Goal: Task Accomplishment & Management: Use online tool/utility

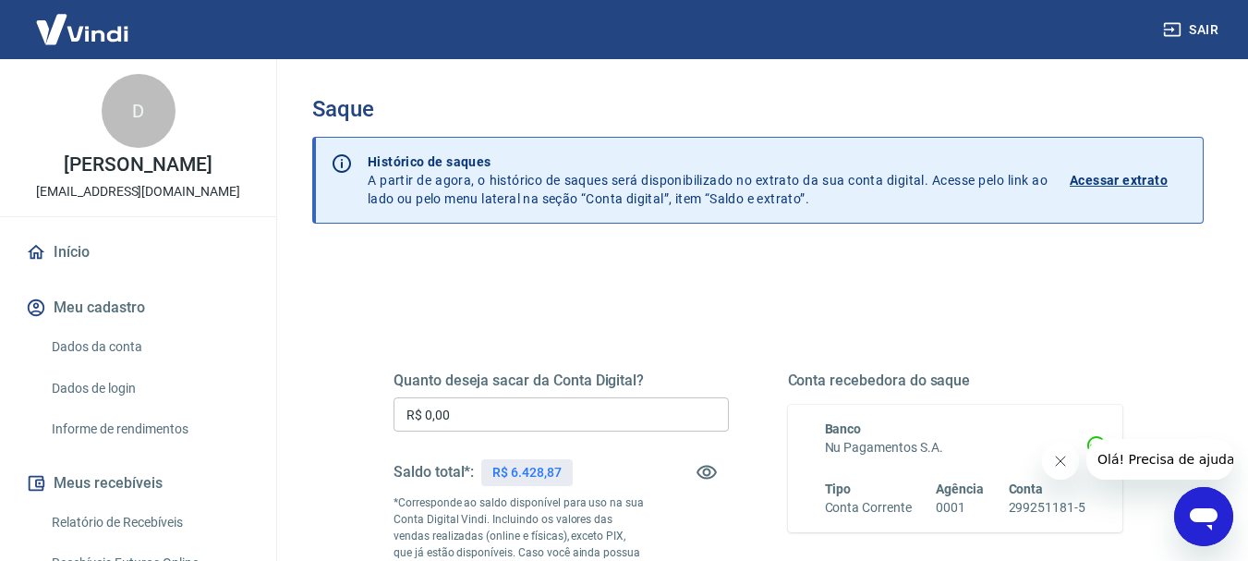
click at [544, 409] on input "R$ 0,00" at bounding box center [561, 414] width 335 height 34
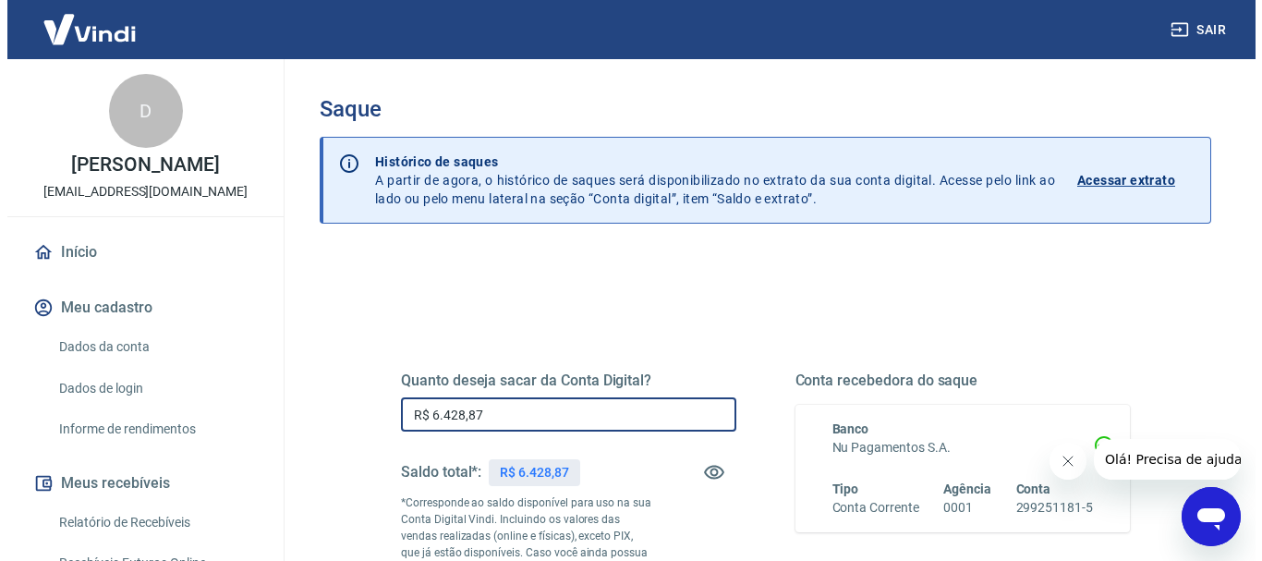
scroll to position [277, 0]
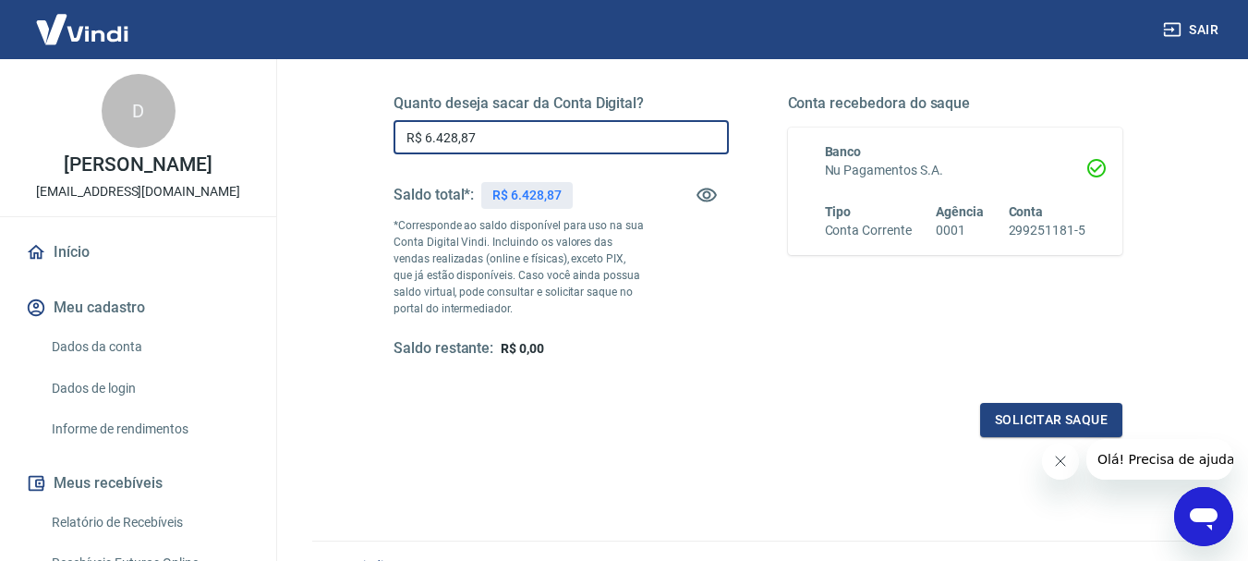
type input "R$ 6.428,87"
click at [1061, 463] on icon "Fechar mensagem da empresa" at bounding box center [1059, 461] width 15 height 15
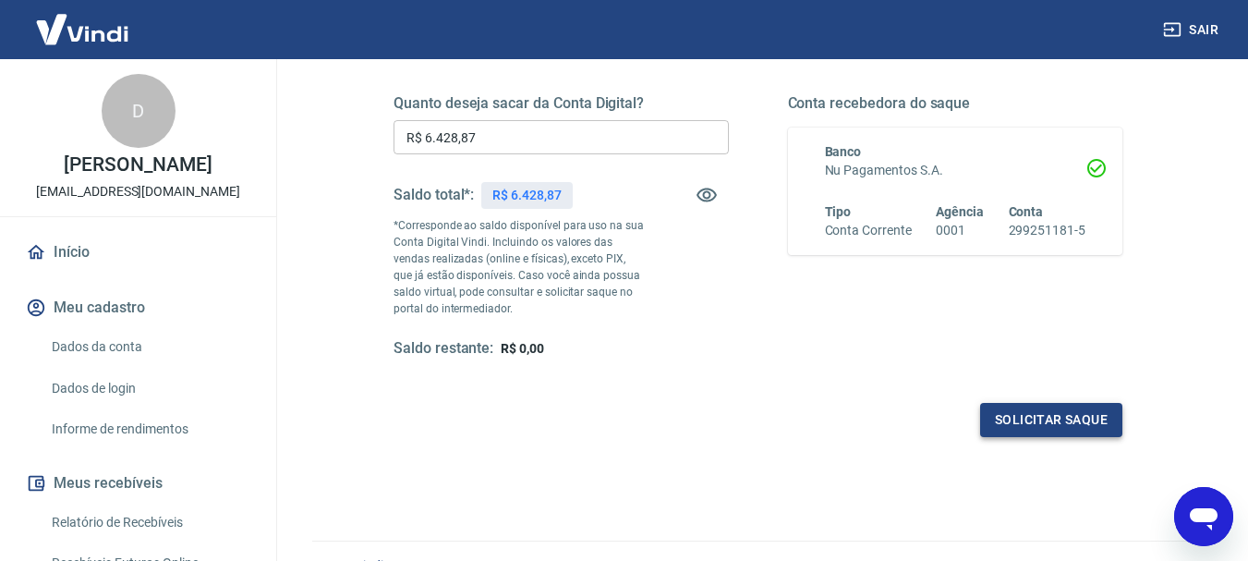
click at [1074, 420] on button "Solicitar saque" at bounding box center [1051, 420] width 142 height 34
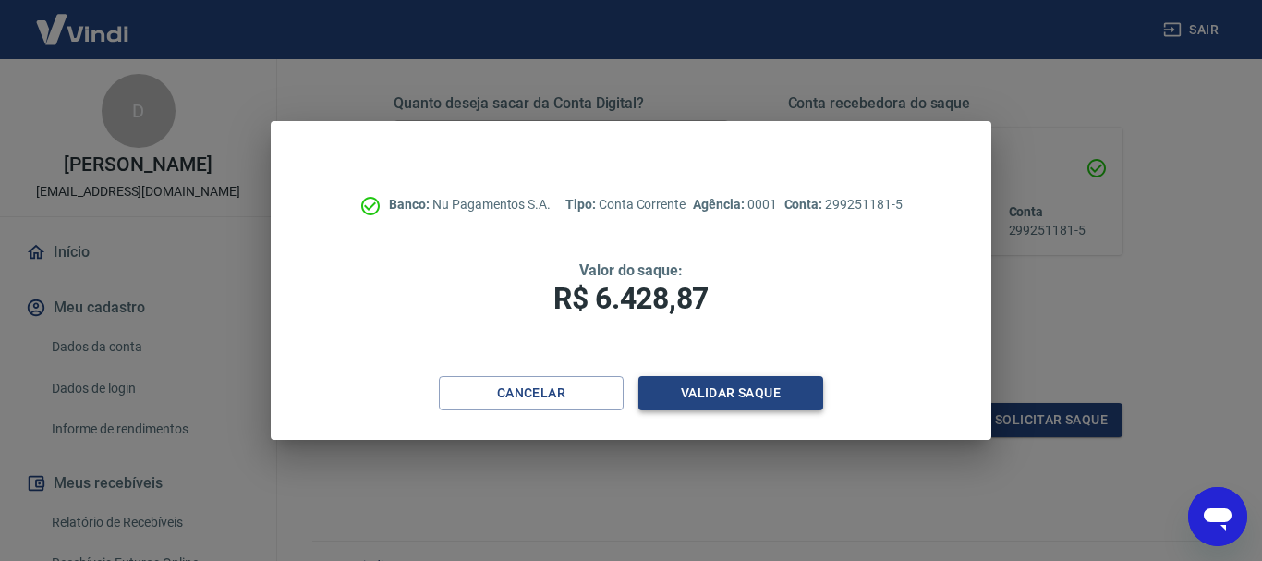
click at [717, 384] on button "Validar saque" at bounding box center [730, 393] width 185 height 34
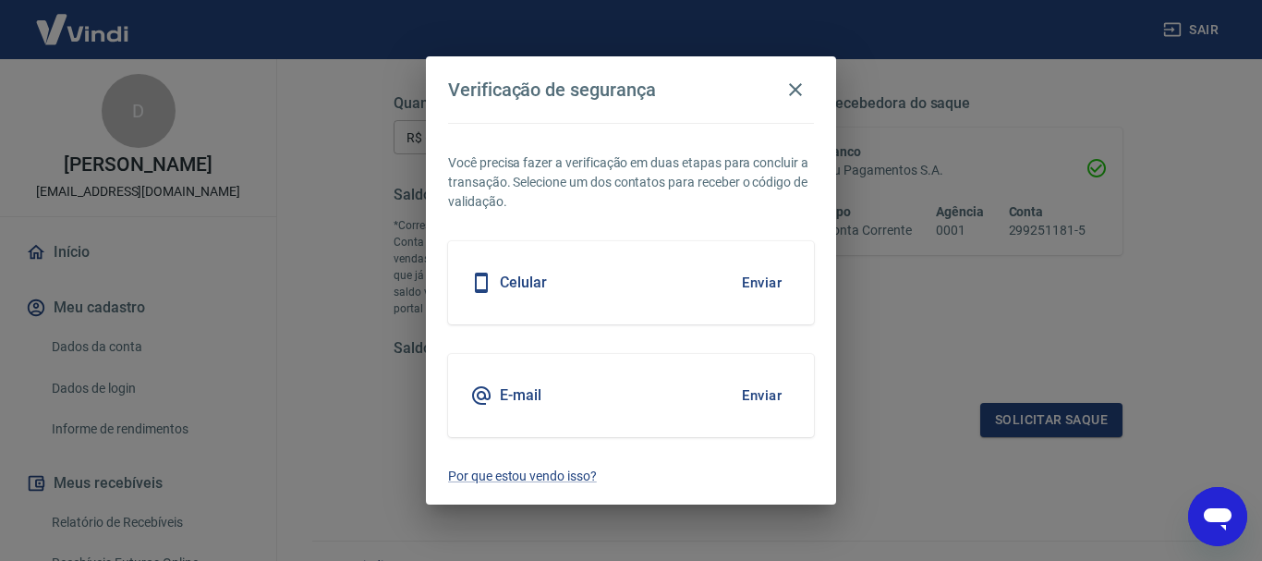
click at [760, 397] on button "Enviar" at bounding box center [762, 395] width 60 height 39
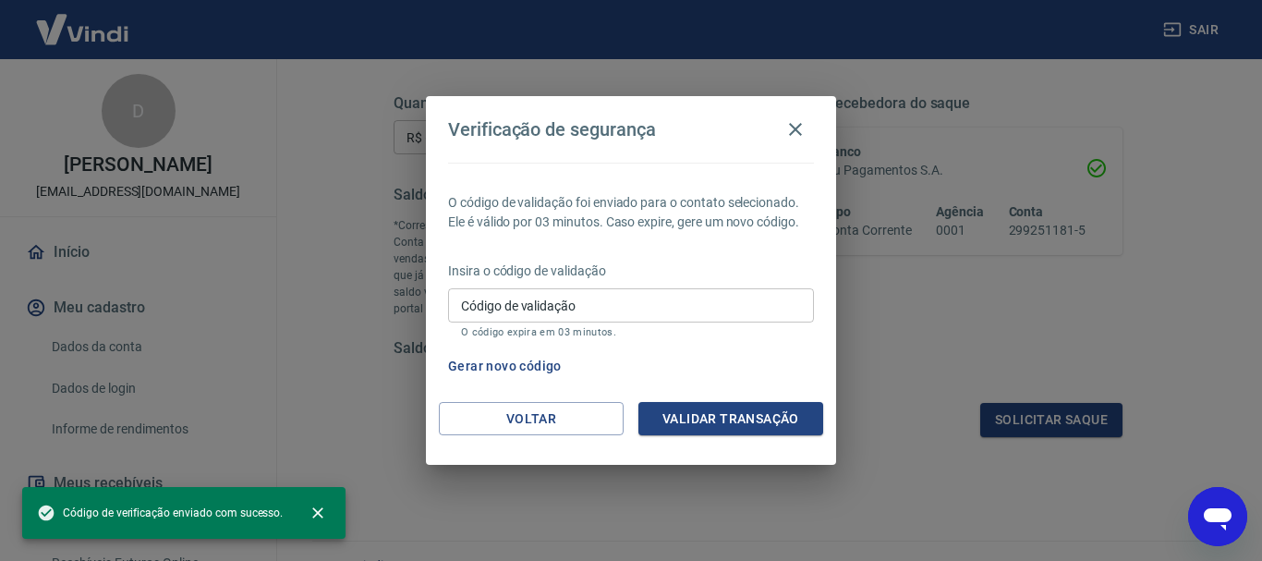
click at [554, 315] on input "Código de validação" at bounding box center [631, 305] width 366 height 34
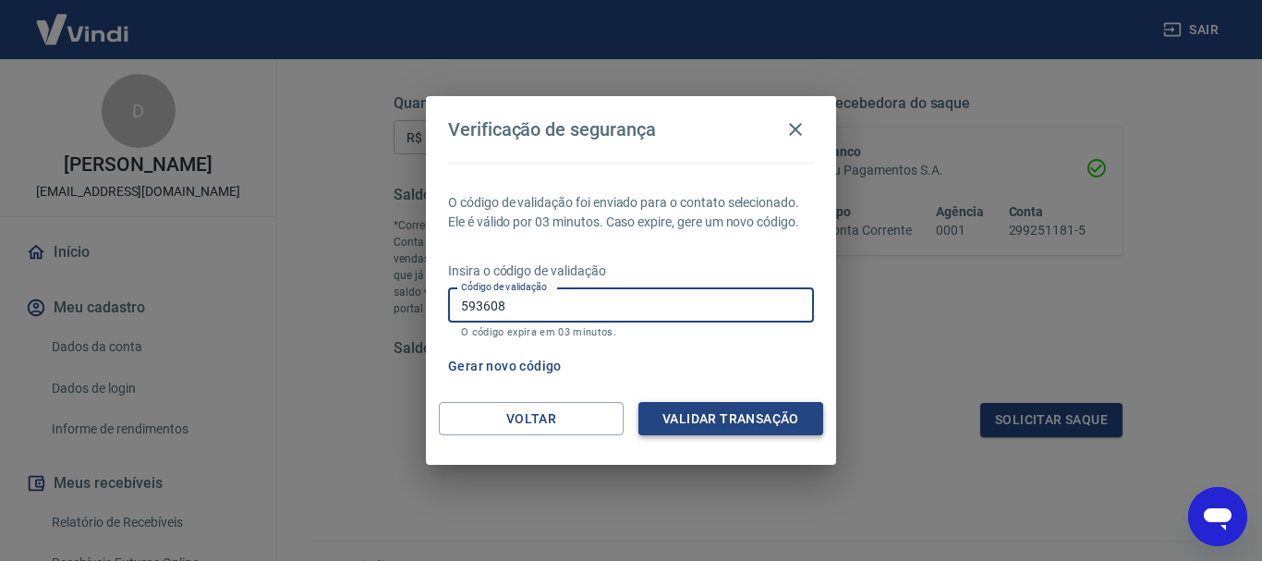
type input "593608"
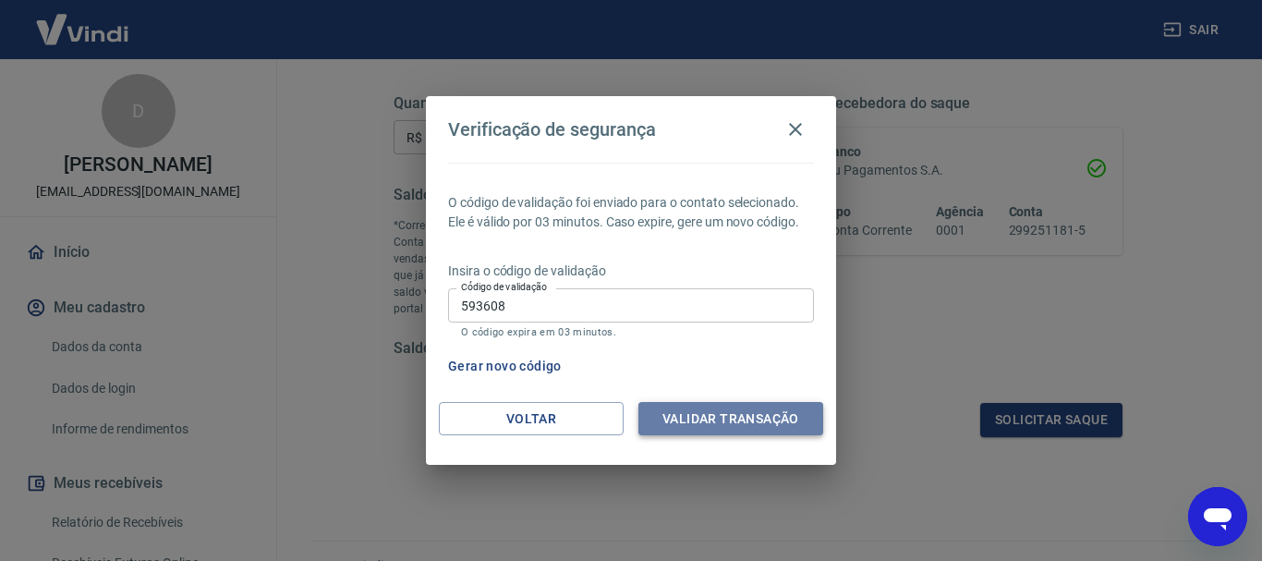
click at [738, 413] on button "Validar transação" at bounding box center [730, 419] width 185 height 34
